Goal: Complete application form

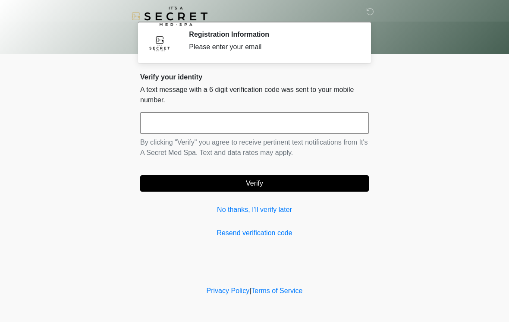
click at [325, 125] on input "text" at bounding box center [254, 123] width 229 height 22
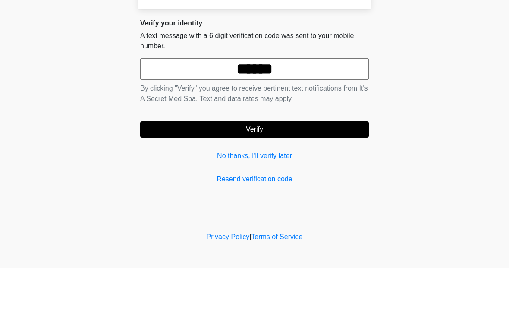
type input "******"
click at [264, 175] on button "Verify" at bounding box center [254, 183] width 229 height 16
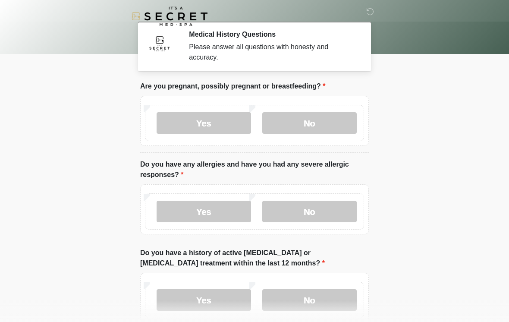
click at [324, 121] on label "No" at bounding box center [309, 123] width 94 height 22
click at [321, 214] on label "No" at bounding box center [309, 212] width 94 height 22
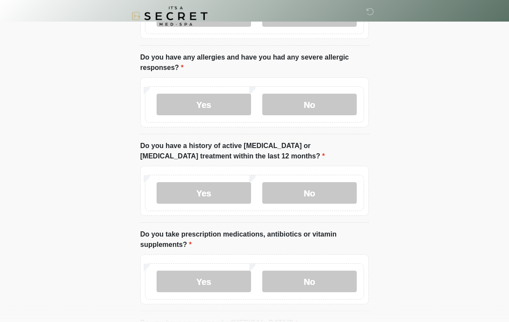
click at [309, 201] on label "No" at bounding box center [309, 193] width 94 height 22
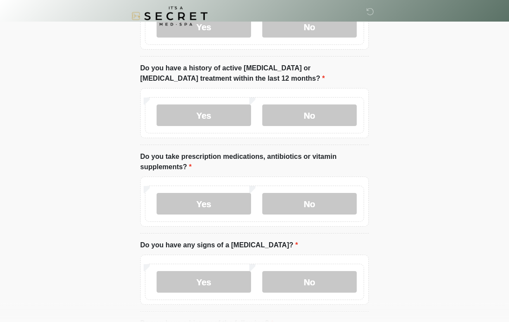
scroll to position [185, 0]
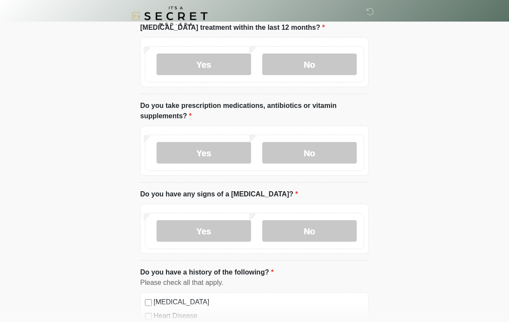
click at [218, 156] on label "Yes" at bounding box center [204, 153] width 94 height 22
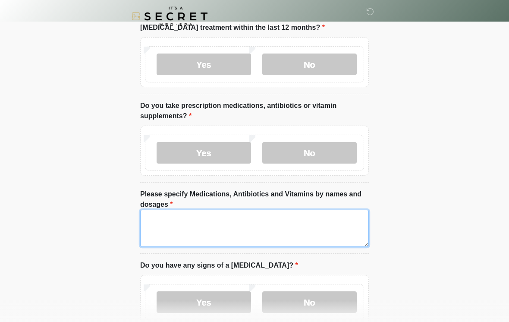
click at [320, 223] on textarea "Please specify Medications, Antibiotics and Vitamins by names and dosages" at bounding box center [254, 228] width 229 height 37
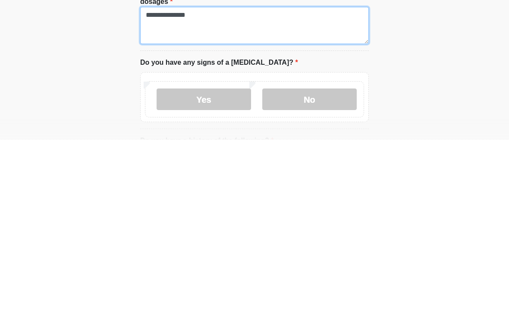
scroll to position [263, 0]
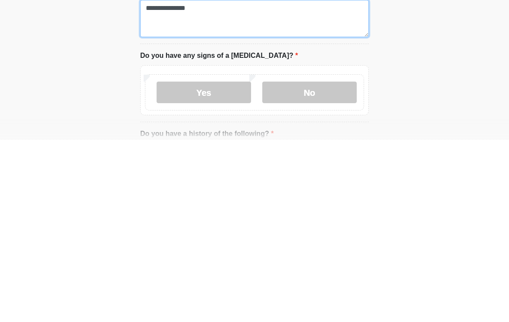
type textarea "**********"
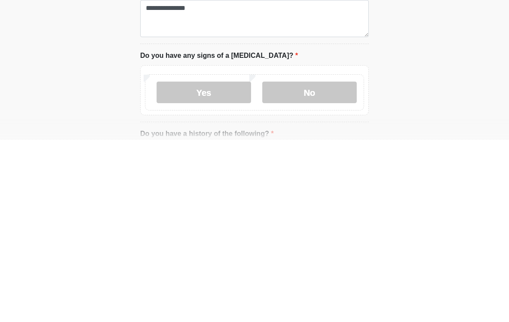
click at [331, 264] on label "No" at bounding box center [309, 275] width 94 height 22
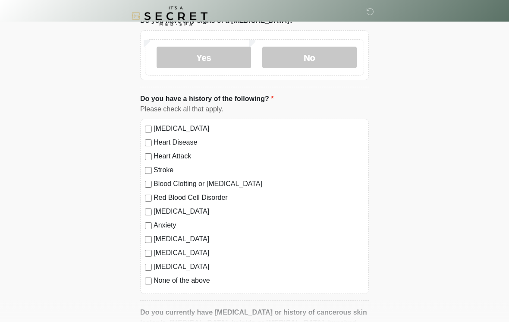
scroll to position [480, 0]
click at [254, 184] on label "Blood Clotting or [MEDICAL_DATA]" at bounding box center [259, 184] width 211 height 10
click at [218, 235] on label "[MEDICAL_DATA]" at bounding box center [259, 239] width 211 height 10
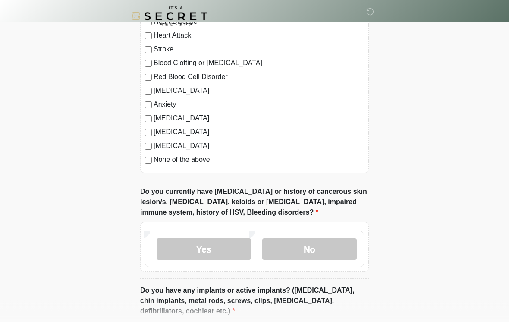
scroll to position [605, 0]
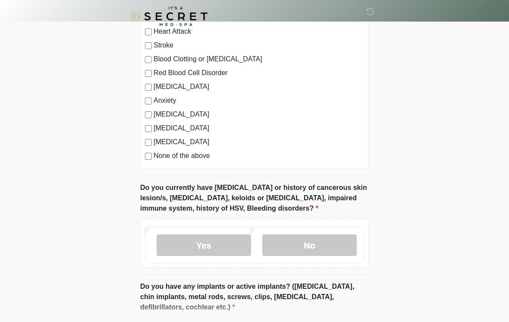
click at [327, 244] on label "No" at bounding box center [309, 245] width 94 height 22
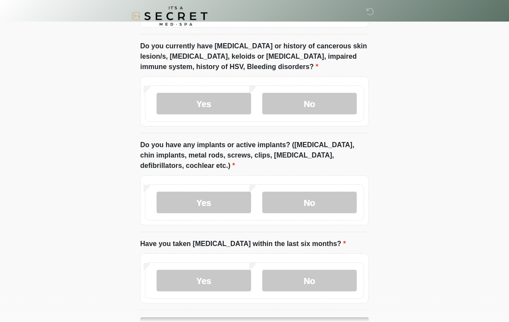
scroll to position [746, 0]
click at [235, 102] on label "Yes" at bounding box center [204, 104] width 94 height 22
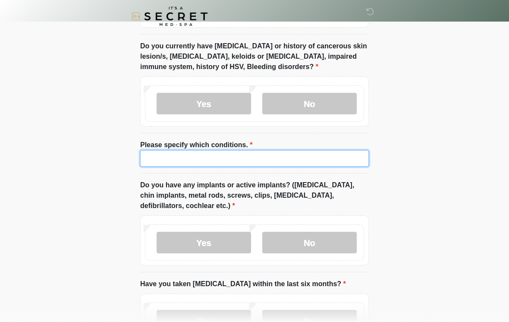
click at [301, 154] on input "Please specify which conditions." at bounding box center [254, 158] width 229 height 16
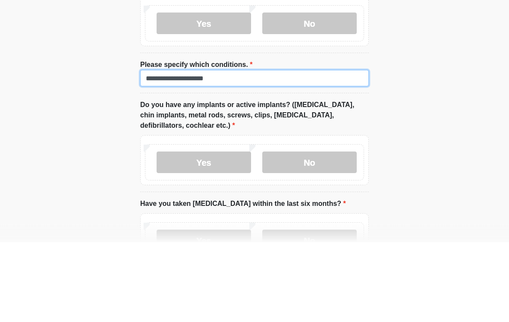
click at [181, 150] on input "**********" at bounding box center [254, 158] width 229 height 16
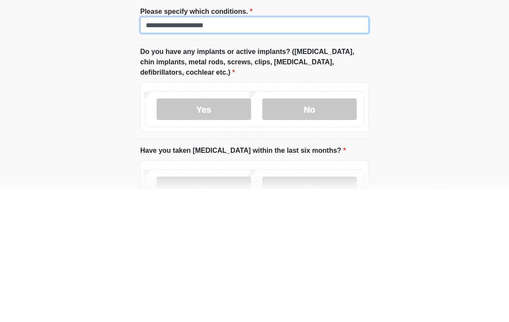
type input "**********"
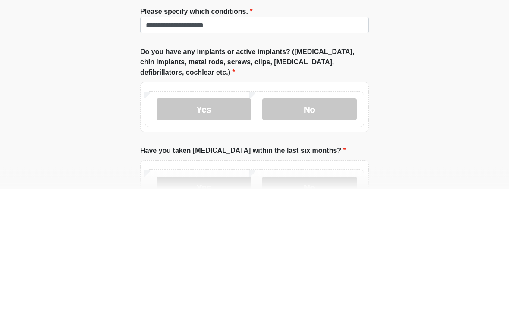
click at [327, 232] on label "No" at bounding box center [309, 243] width 94 height 22
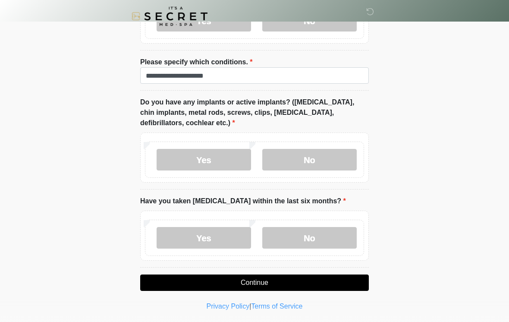
click at [338, 233] on label "No" at bounding box center [309, 238] width 94 height 22
click at [300, 280] on button "Continue" at bounding box center [254, 282] width 229 height 16
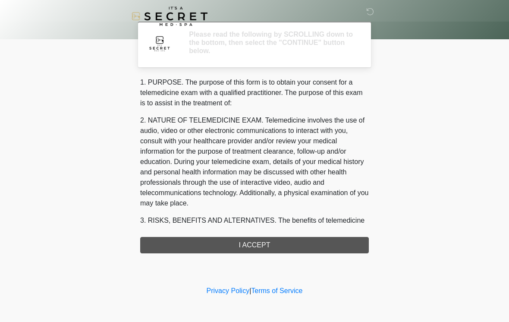
scroll to position [0, 0]
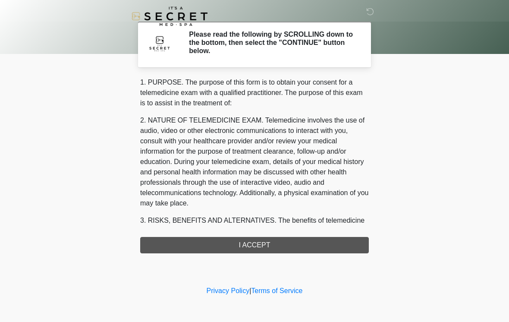
click at [285, 248] on div "1. PURPOSE. The purpose of this form is to obtain your consent for a telemedici…" at bounding box center [254, 165] width 229 height 176
click at [277, 246] on div "1. PURPOSE. The purpose of this form is to obtain your consent for a telemedici…" at bounding box center [254, 165] width 229 height 176
click at [279, 238] on div "1. PURPOSE. The purpose of this form is to obtain your consent for a telemedici…" at bounding box center [254, 165] width 229 height 176
click at [287, 235] on div "1. PURPOSE. The purpose of this form is to obtain your consent for a telemedici…" at bounding box center [254, 165] width 229 height 176
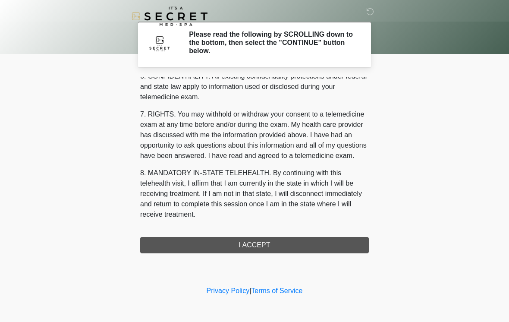
click at [266, 247] on div "1. PURPOSE. The purpose of this form is to obtain your consent for a telemedici…" at bounding box center [254, 165] width 229 height 176
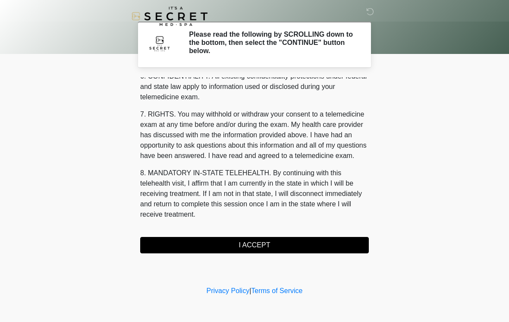
click at [266, 247] on button "I ACCEPT" at bounding box center [254, 245] width 229 height 16
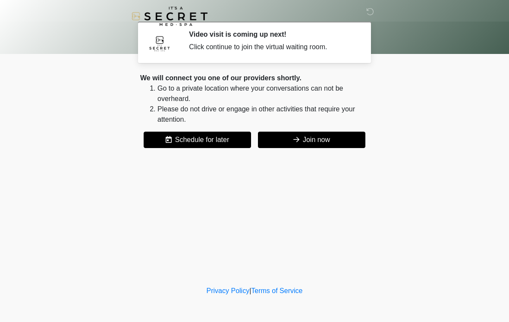
click at [347, 142] on button "Join now" at bounding box center [311, 140] width 107 height 16
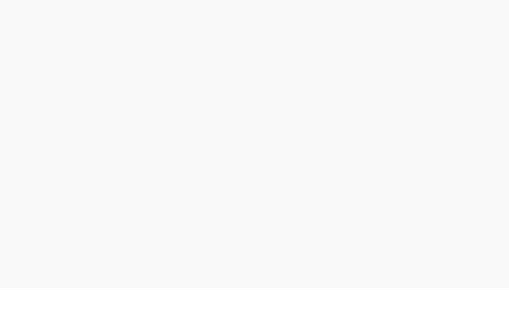
scroll to position [3, 0]
